Goal: Information Seeking & Learning: Understand process/instructions

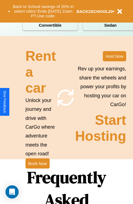
scroll to position [667, 0]
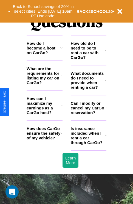
click at [106, 53] on icon at bounding box center [106, 50] width 2 height 4
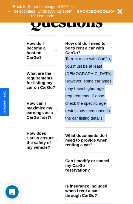
scroll to position [706, 0]
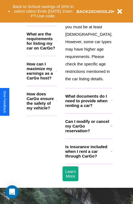
click at [111, 154] on icon at bounding box center [112, 151] width 2 height 4
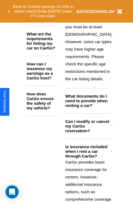
click at [89, 108] on h3 "What documents do I need to provide when renting a car?" at bounding box center [88, 101] width 46 height 14
click at [45, 17] on button "Back to School savings of 20% in select cities! Ends [DATE] 10am PT. Use code:" at bounding box center [43, 11] width 67 height 17
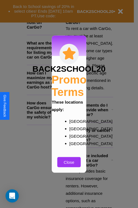
click at [106, 146] on div at bounding box center [69, 104] width 138 height 208
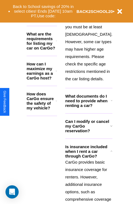
click at [57, 73] on icon at bounding box center [56, 71] width 1 height 4
